Goal: Information Seeking & Learning: Check status

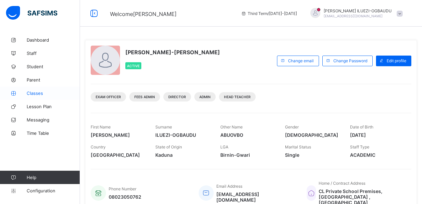
click at [36, 95] on span "Classes" at bounding box center [53, 93] width 53 height 5
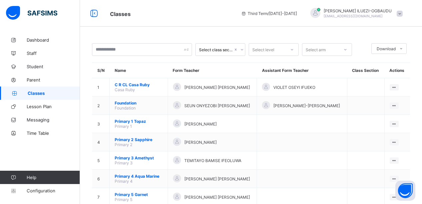
scroll to position [37, 0]
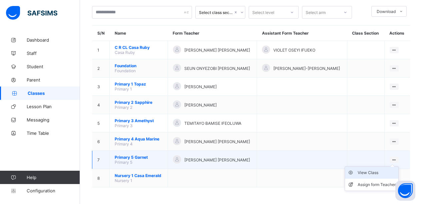
click at [375, 175] on div "View Class" at bounding box center [377, 173] width 38 height 7
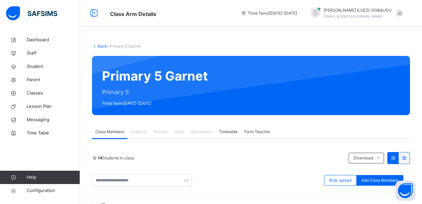
scroll to position [179, 0]
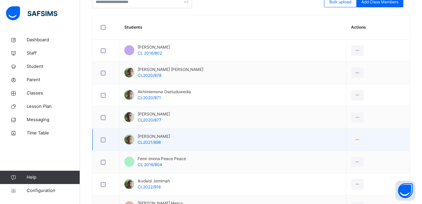
click at [309, 145] on td "Fakoya Erioluwa CL2021/898" at bounding box center [232, 140] width 227 height 22
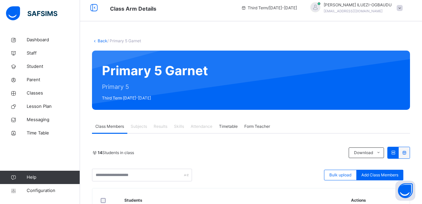
scroll to position [0, 0]
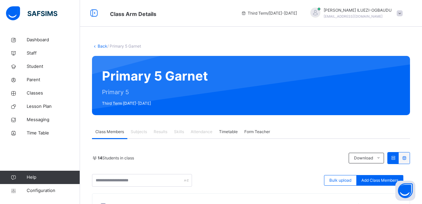
click at [164, 136] on div "Results" at bounding box center [160, 131] width 20 height 13
click at [33, 92] on span "Classes" at bounding box center [53, 93] width 53 height 7
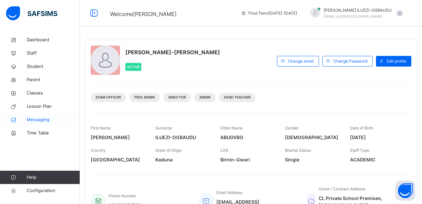
click at [34, 122] on span "Messaging" at bounding box center [53, 120] width 53 height 7
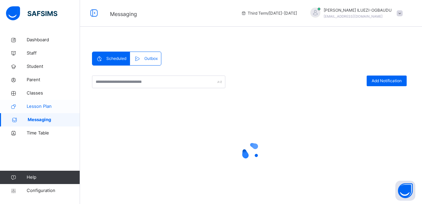
click at [35, 106] on span "Lesson Plan" at bounding box center [53, 106] width 53 height 7
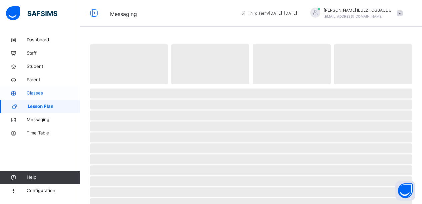
click at [38, 90] on span "Classes" at bounding box center [53, 93] width 53 height 7
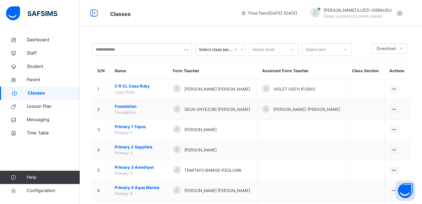
scroll to position [54, 0]
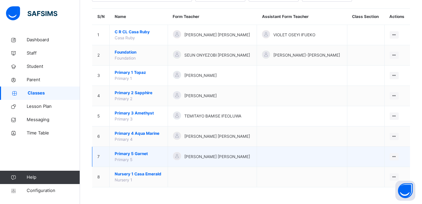
click at [207, 160] on div "[PERSON_NAME] [PERSON_NAME]" at bounding box center [212, 157] width 79 height 10
click at [377, 170] on div "View Class" at bounding box center [377, 170] width 38 height 7
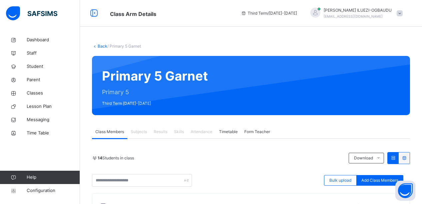
scroll to position [179, 0]
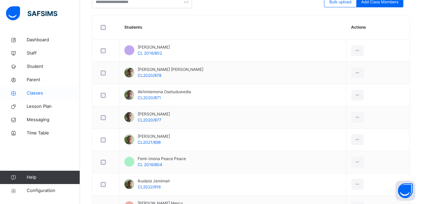
click at [33, 92] on span "Classes" at bounding box center [53, 93] width 53 height 7
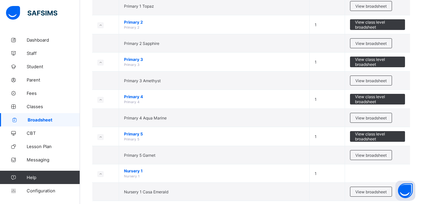
scroll to position [193, 0]
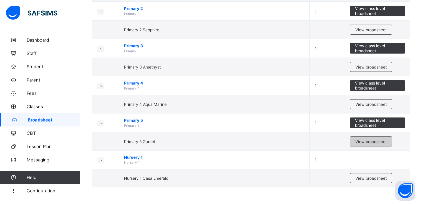
click at [360, 141] on span "View broadsheet" at bounding box center [370, 141] width 31 height 5
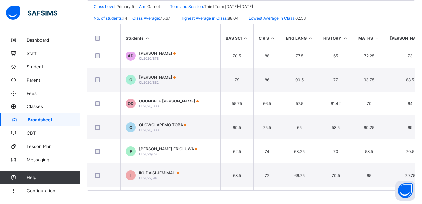
scroll to position [200, 0]
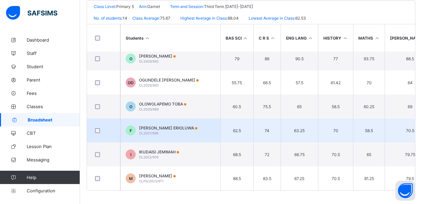
click at [204, 124] on td "F FAKOYA ERIOLUWA CL2021/898" at bounding box center [170, 131] width 100 height 24
click at [0, 0] on div "Position /undefined Final Grade Total Score Final Average No. of Subjects No. i…" at bounding box center [0, 0] width 0 height 0
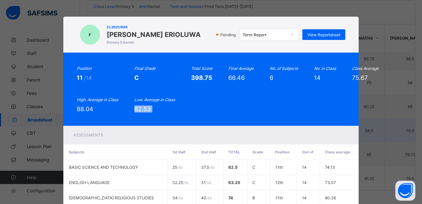
click at [204, 124] on div "Position 11 /14 Final Grade C Total Score 398.75 Final Average 66.46 No. of Sub…" at bounding box center [210, 89] width 295 height 73
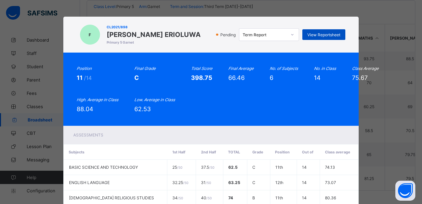
click at [318, 32] on div "View Reportsheet" at bounding box center [323, 34] width 43 height 11
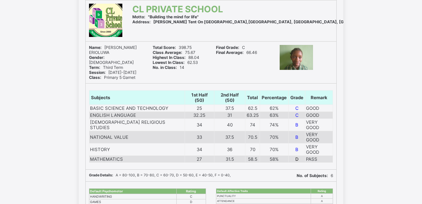
scroll to position [6, 0]
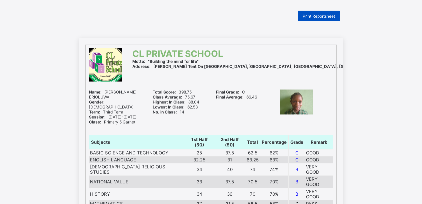
click at [327, 17] on span "Print Reportsheet" at bounding box center [319, 16] width 32 height 5
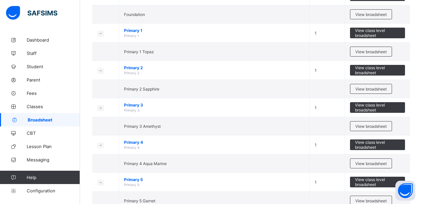
scroll to position [193, 0]
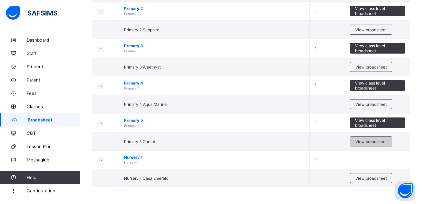
click at [379, 140] on span "View broadsheet" at bounding box center [370, 141] width 31 height 5
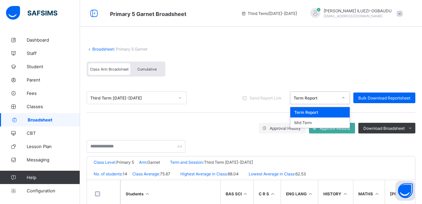
click at [345, 97] on icon at bounding box center [343, 98] width 4 height 7
click at [327, 111] on div "Term Report" at bounding box center [319, 112] width 59 height 10
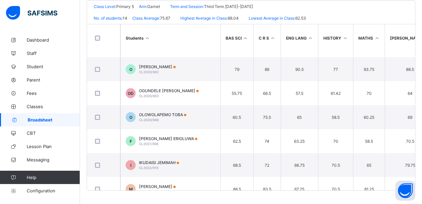
scroll to position [200, 0]
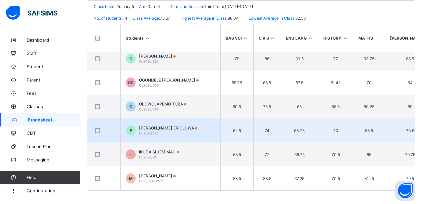
click at [220, 134] on td "62.5" at bounding box center [236, 131] width 33 height 24
click at [213, 133] on td "F FAKOYA ERIOLUWA CL2021/898" at bounding box center [170, 131] width 100 height 24
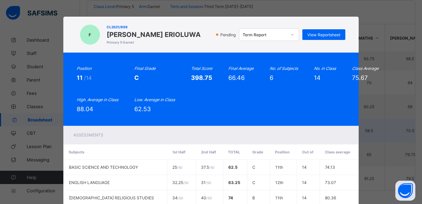
click at [213, 133] on div "Assessments" at bounding box center [210, 135] width 295 height 18
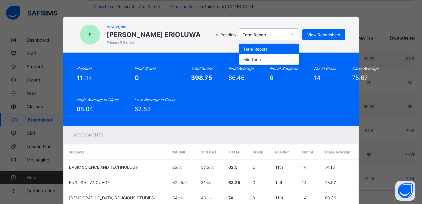
click at [291, 34] on icon at bounding box center [292, 34] width 4 height 7
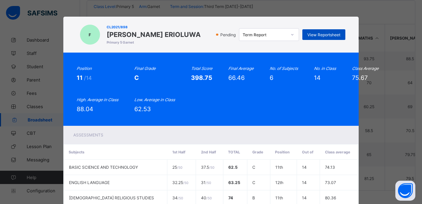
click at [326, 35] on span "View Reportsheet" at bounding box center [323, 34] width 33 height 5
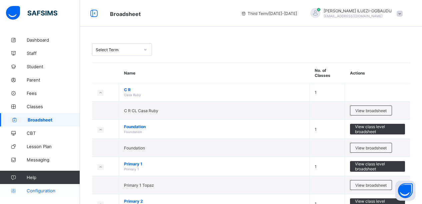
click at [39, 191] on span "Configuration" at bounding box center [53, 190] width 53 height 5
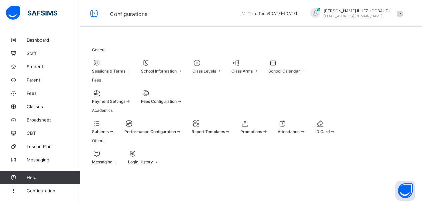
scroll to position [57, 0]
click at [268, 120] on div "Promotions" at bounding box center [253, 127] width 27 height 15
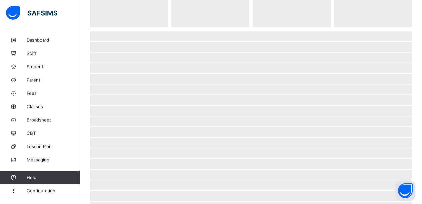
click at [323, 112] on span "‌" at bounding box center [251, 111] width 322 height 10
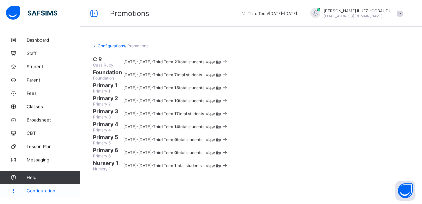
click at [51, 192] on span "Configuration" at bounding box center [53, 190] width 53 height 5
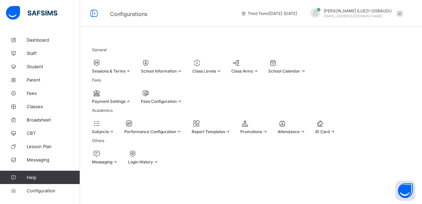
scroll to position [57, 0]
click at [113, 120] on div at bounding box center [103, 124] width 22 height 8
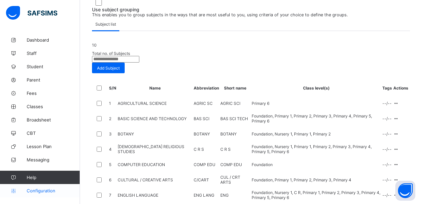
click at [39, 190] on span "Configuration" at bounding box center [53, 190] width 53 height 5
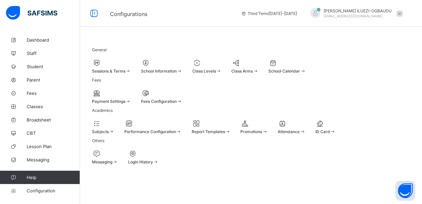
click at [182, 59] on div at bounding box center [161, 63] width 41 height 8
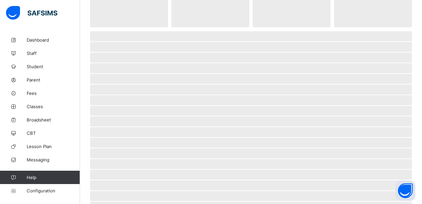
select select "**"
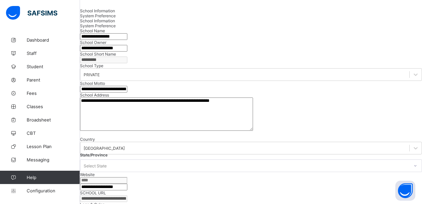
click at [163, 18] on div "System Preference" at bounding box center [251, 15] width 342 height 5
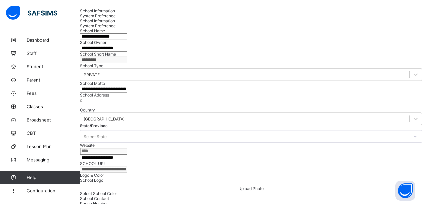
scroll to position [17, 0]
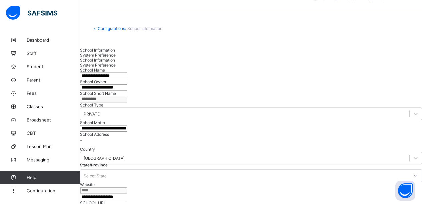
click at [108, 53] on span "School Information" at bounding box center [97, 50] width 35 height 5
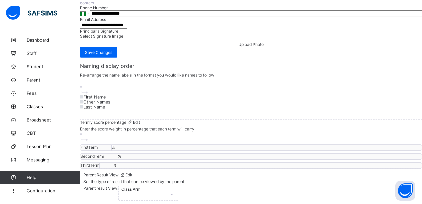
scroll to position [407, 0]
click at [112, 55] on span "Save Changes" at bounding box center [98, 52] width 27 height 5
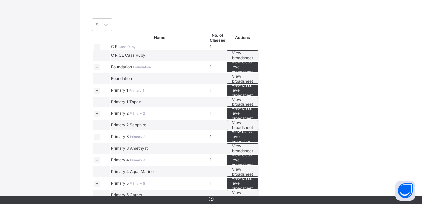
scroll to position [188, 0]
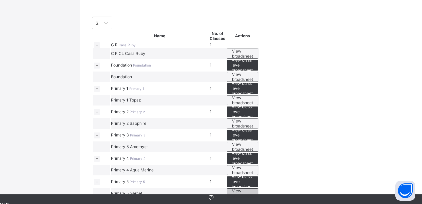
click at [253, 189] on span "View broadsheet" at bounding box center [242, 194] width 21 height 10
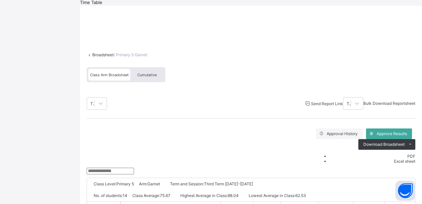
scroll to position [180, 0]
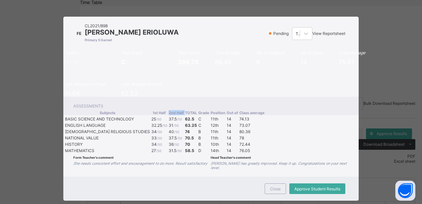
click at [184, 116] on th "2nd Half" at bounding box center [176, 113] width 16 height 6
click at [322, 31] on div "View Reportsheet" at bounding box center [328, 33] width 33 height 5
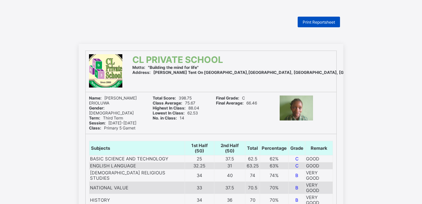
click at [319, 23] on span "Print Reportsheet" at bounding box center [319, 22] width 32 height 5
click at [329, 22] on span "Print Reportsheet" at bounding box center [319, 22] width 32 height 5
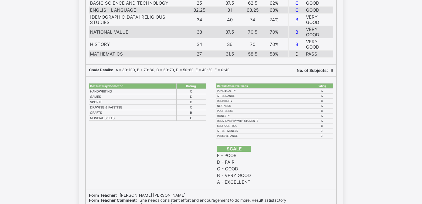
scroll to position [27, 0]
